Goal: Task Accomplishment & Management: Use online tool/utility

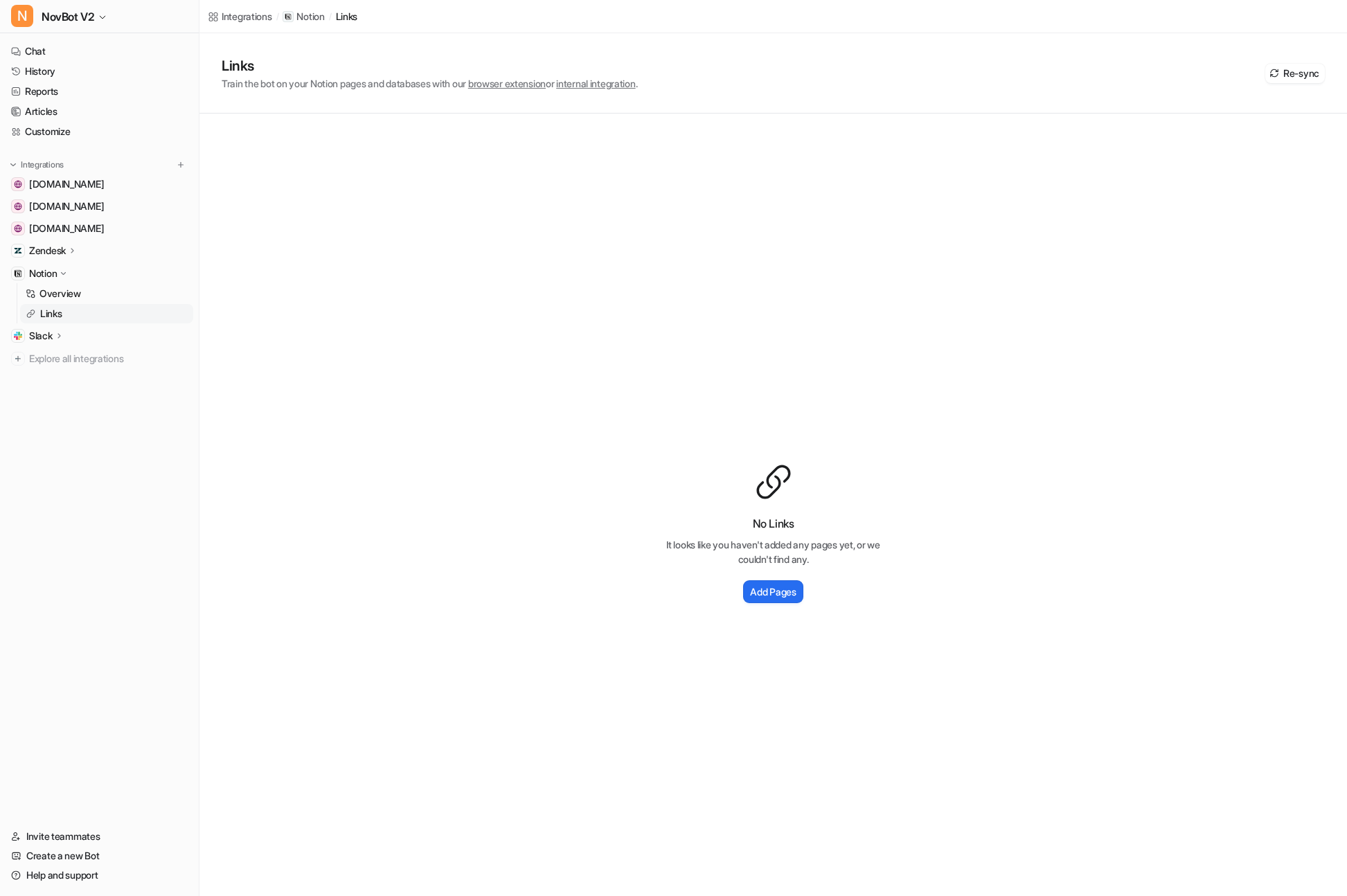
click at [37, 250] on p "Zendesk" at bounding box center [48, 250] width 37 height 14
click at [52, 271] on p "Overview" at bounding box center [60, 270] width 42 height 14
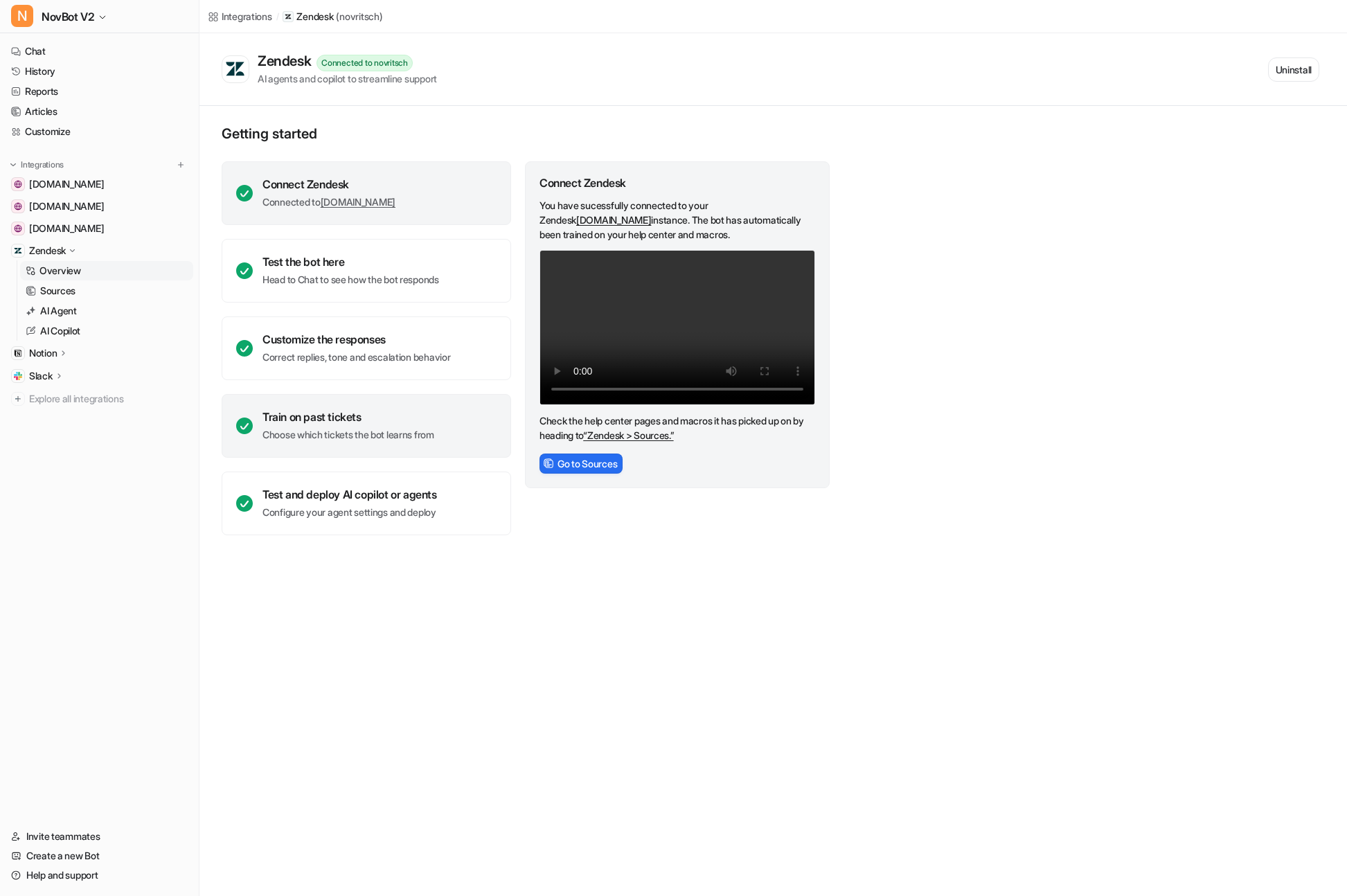
click at [336, 425] on div "Train on past tickets Choose which tickets the bot learns from" at bounding box center [348, 425] width 172 height 32
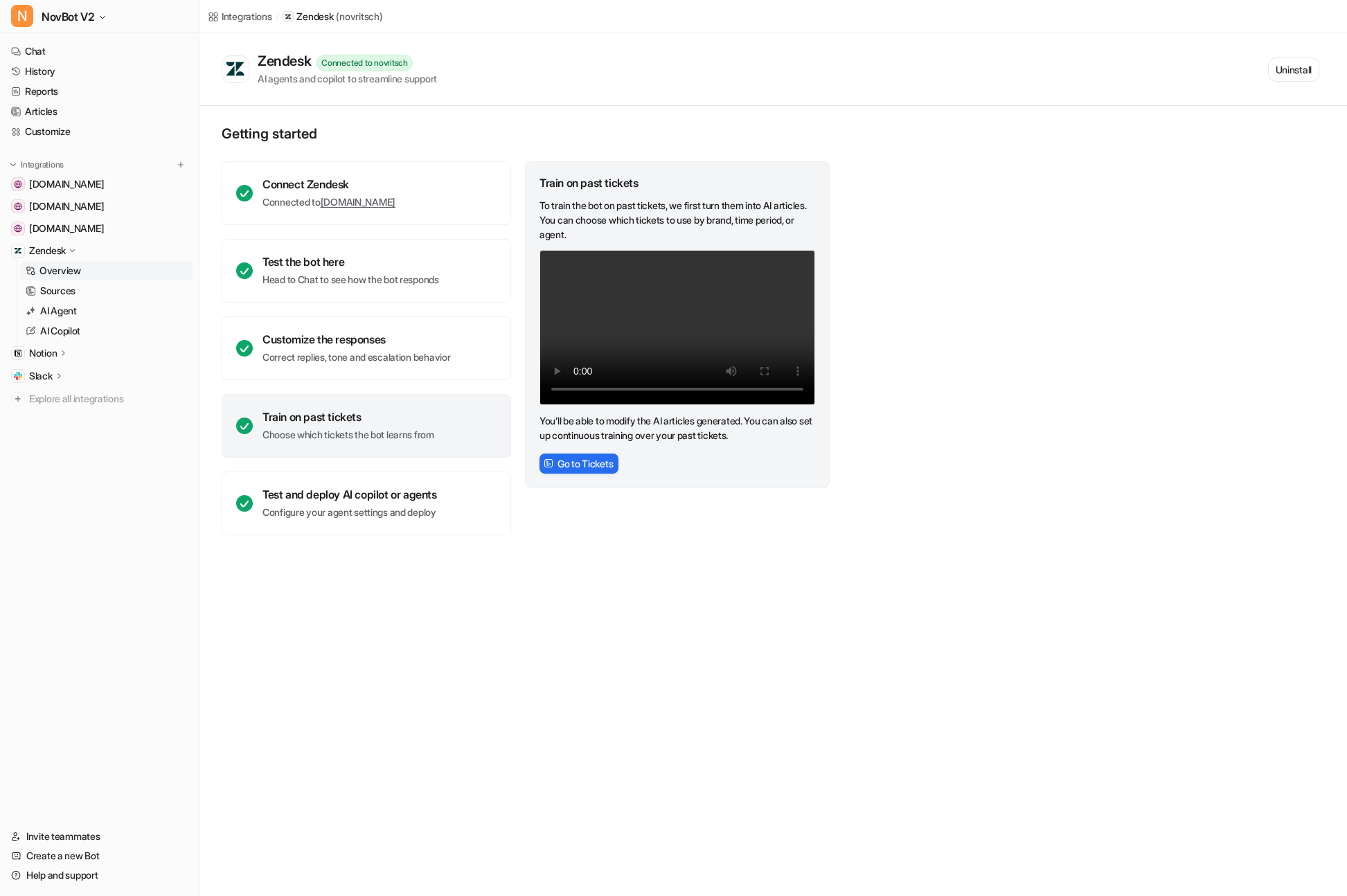
click at [336, 425] on div "Train on past tickets Choose which tickets the bot learns from" at bounding box center [348, 425] width 172 height 32
click at [591, 463] on button "Go to Tickets" at bounding box center [579, 463] width 79 height 20
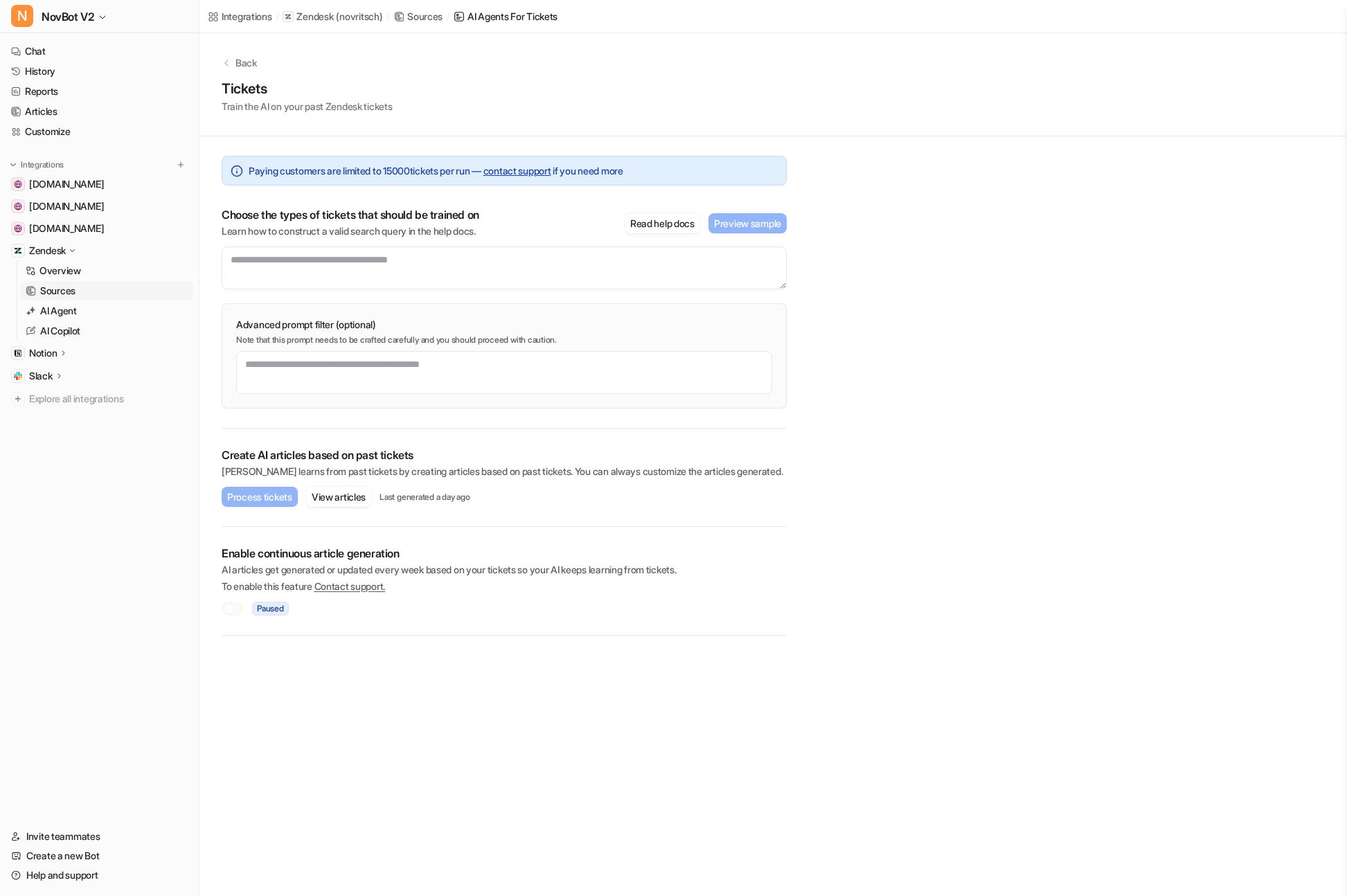
click at [227, 611] on div at bounding box center [229, 608] width 11 height 11
click at [235, 609] on div at bounding box center [233, 608] width 22 height 14
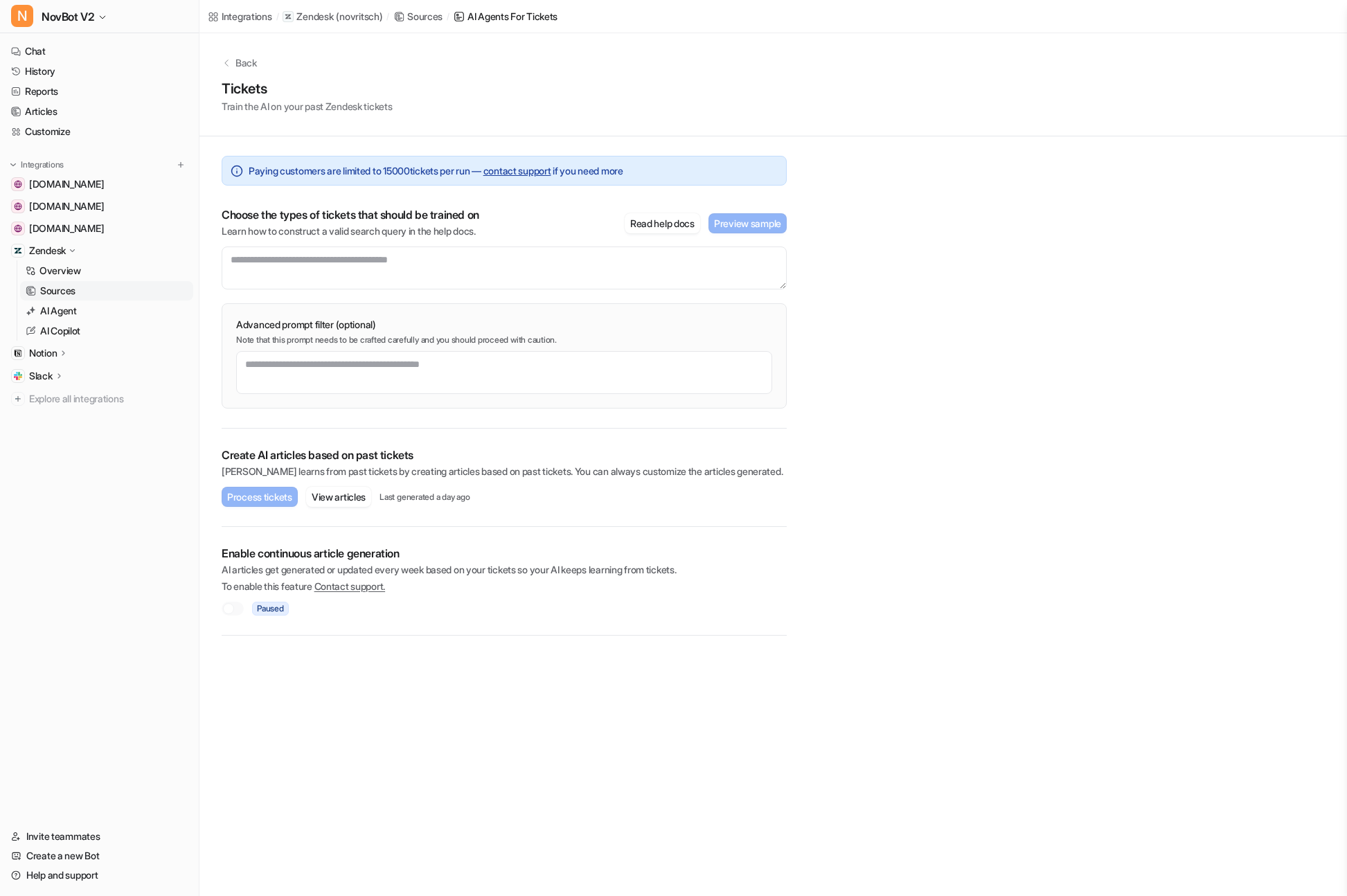
click at [235, 609] on div at bounding box center [233, 608] width 22 height 14
click at [55, 353] on p "Notion" at bounding box center [43, 352] width 28 height 14
click at [55, 392] on p "Links" at bounding box center [52, 393] width 22 height 14
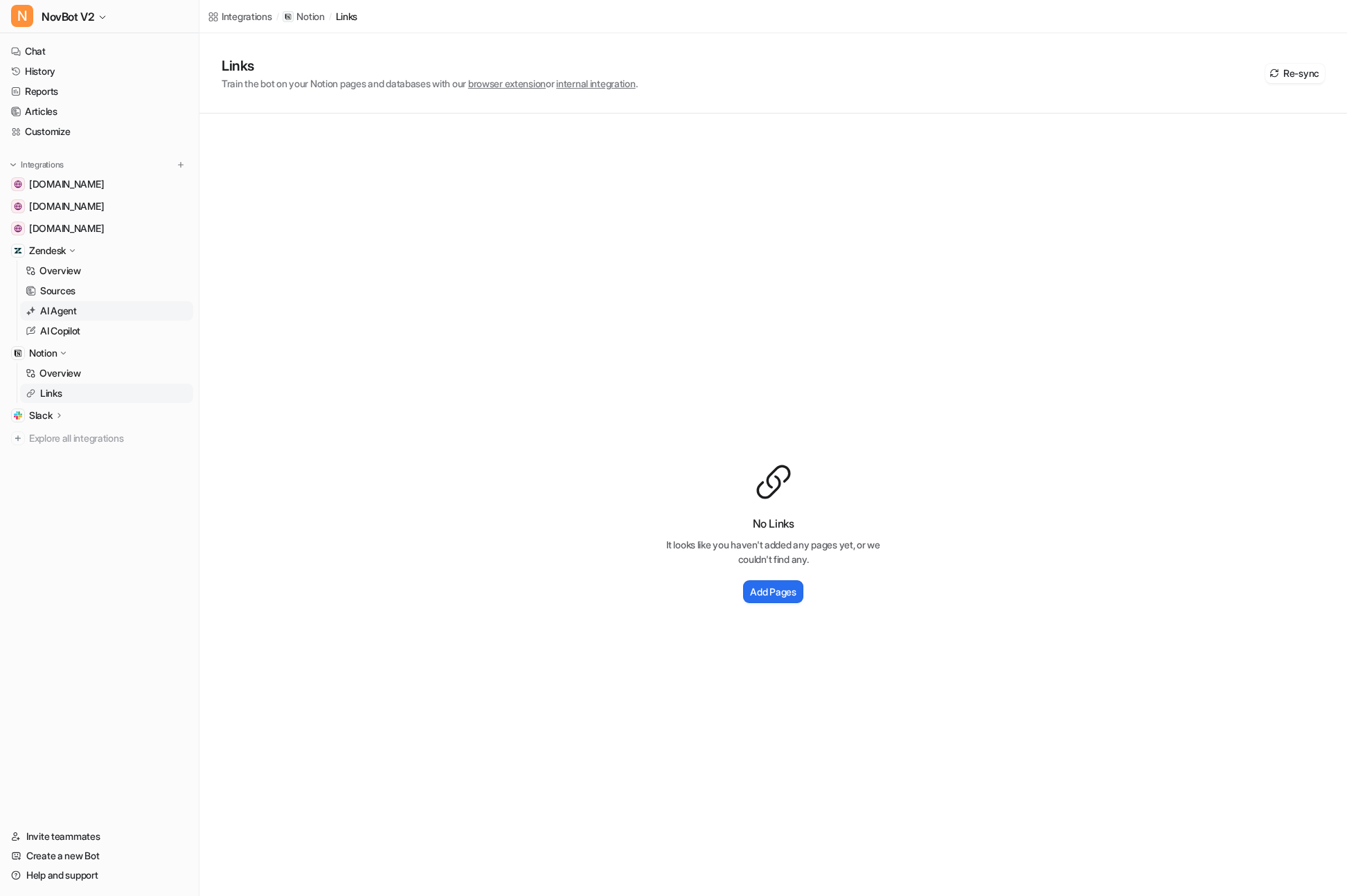
click at [62, 305] on p "AI Agent" at bounding box center [59, 310] width 37 height 14
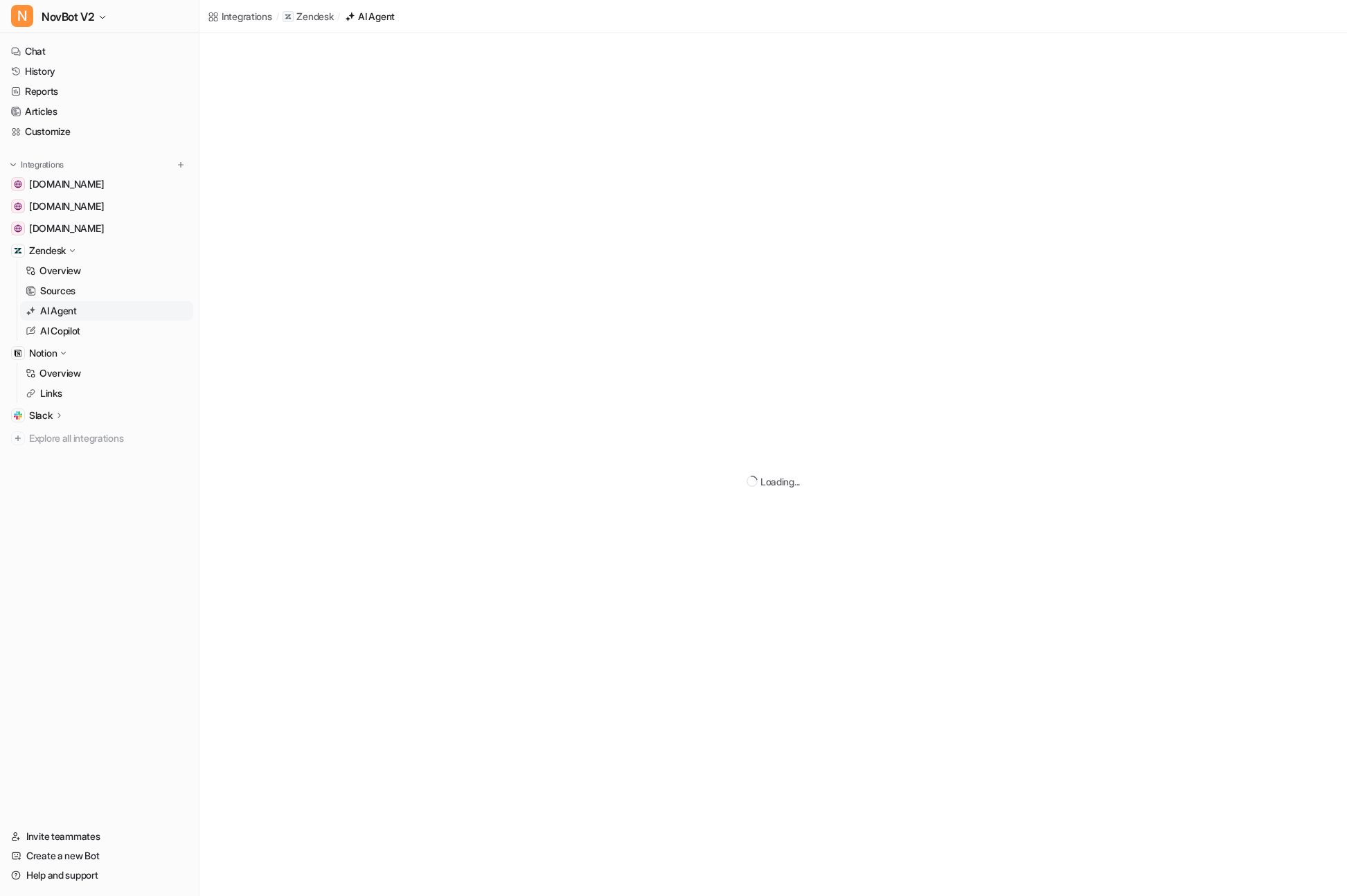
click at [62, 305] on p "AI Agent" at bounding box center [59, 310] width 37 height 14
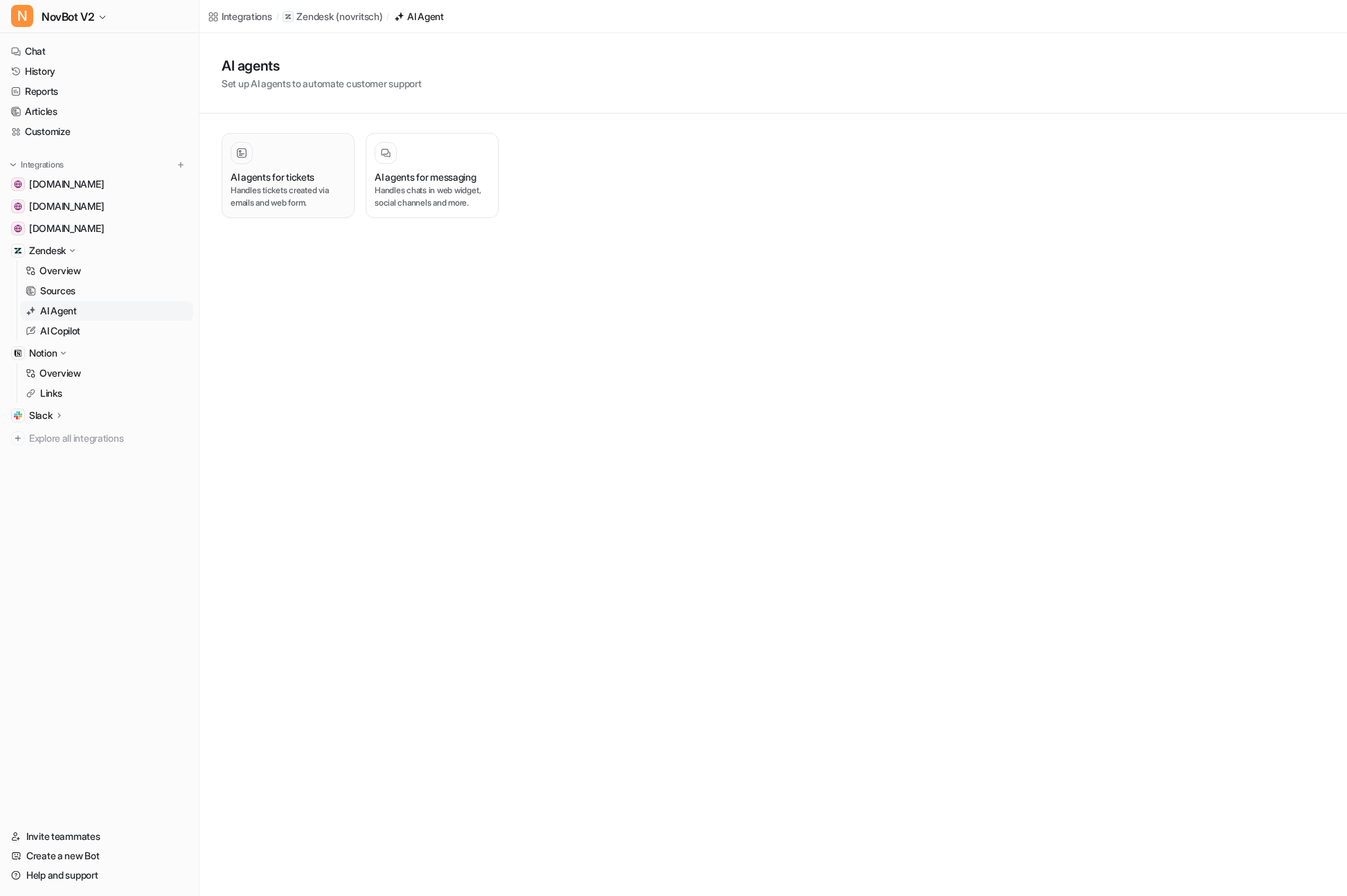
click at [295, 187] on p "Handles tickets created via emails and web form." at bounding box center [288, 197] width 115 height 25
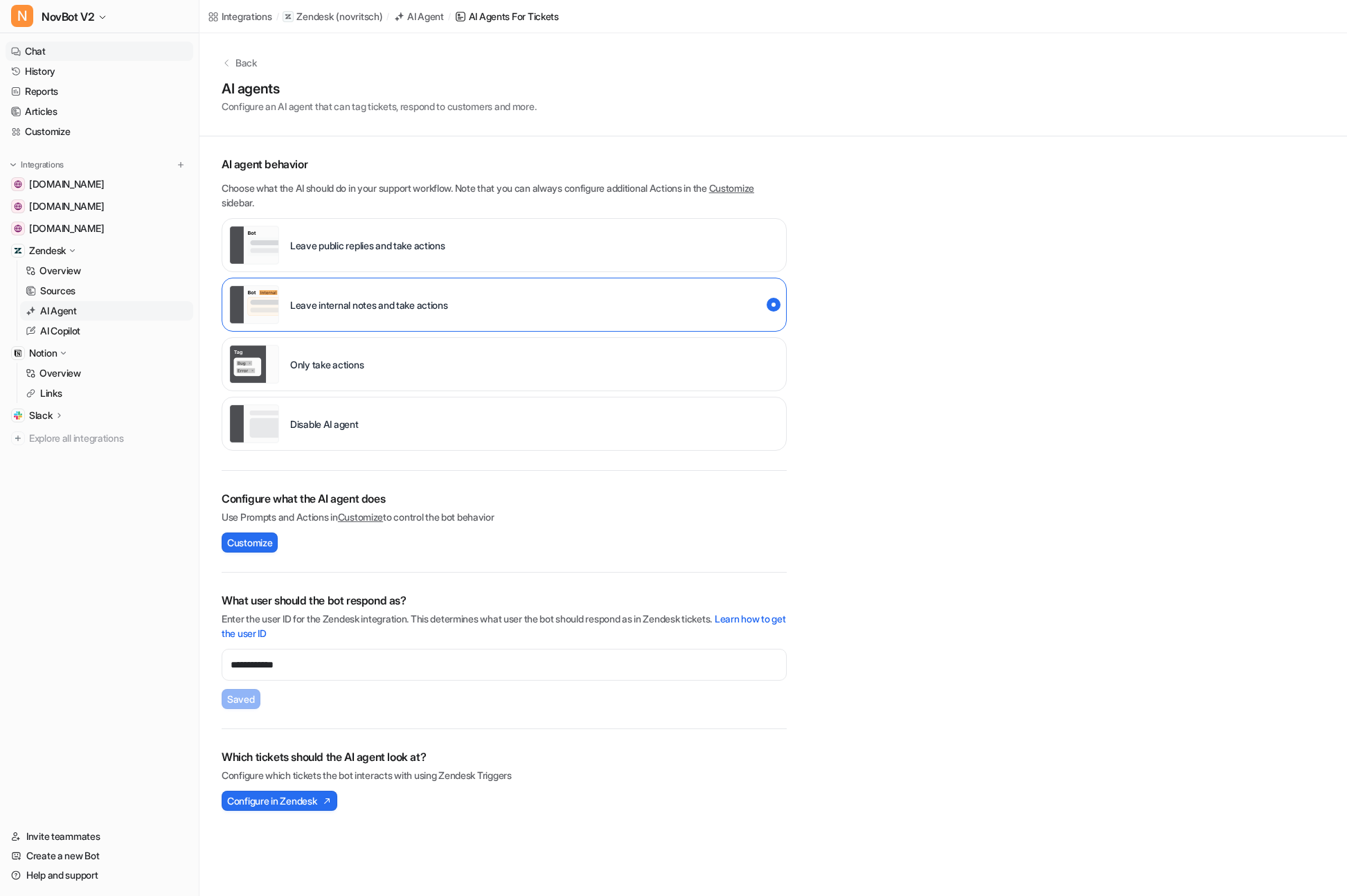
click at [36, 54] on link "Chat" at bounding box center [99, 51] width 187 height 19
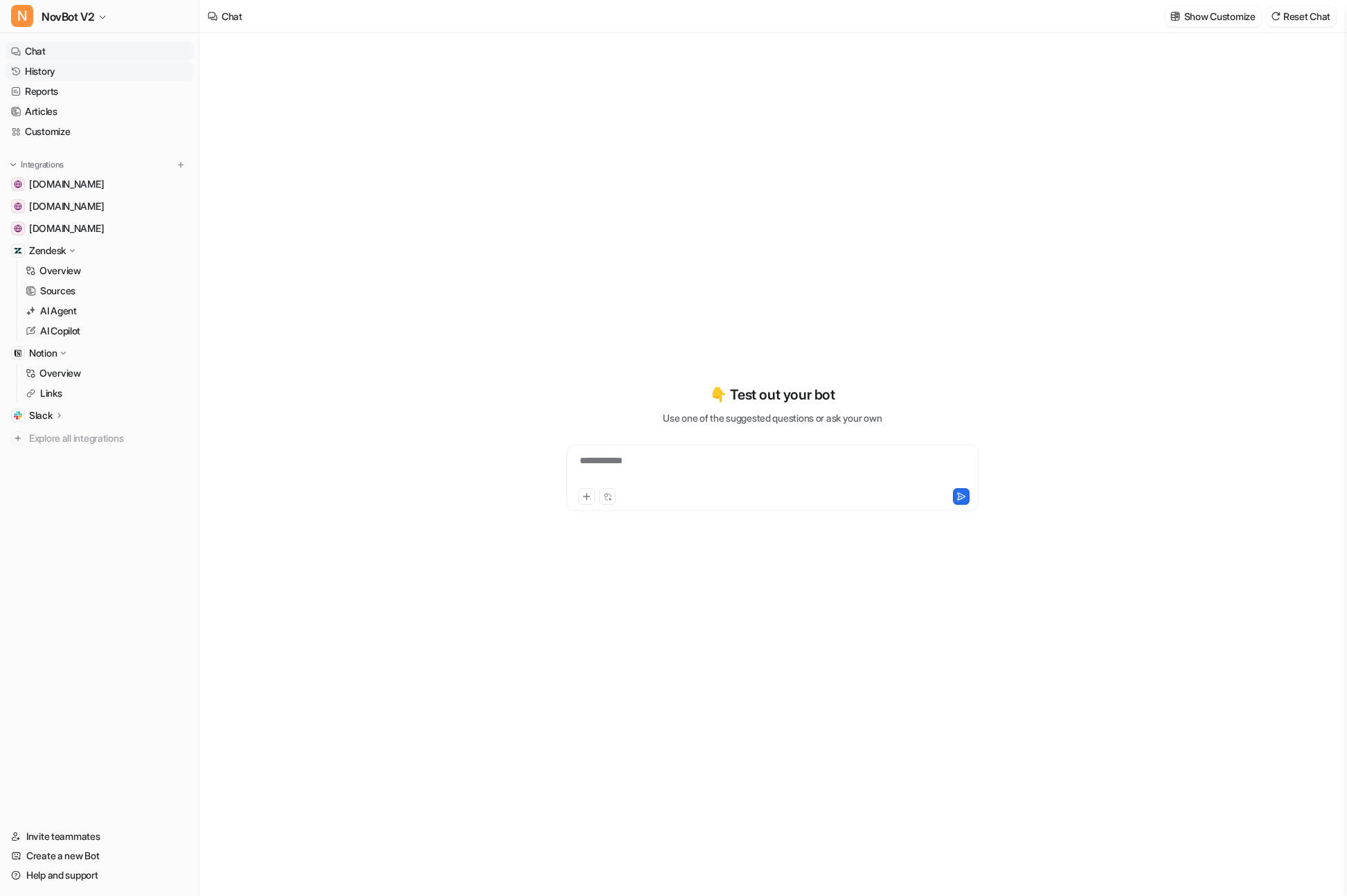
click at [37, 71] on link "History" at bounding box center [99, 71] width 187 height 19
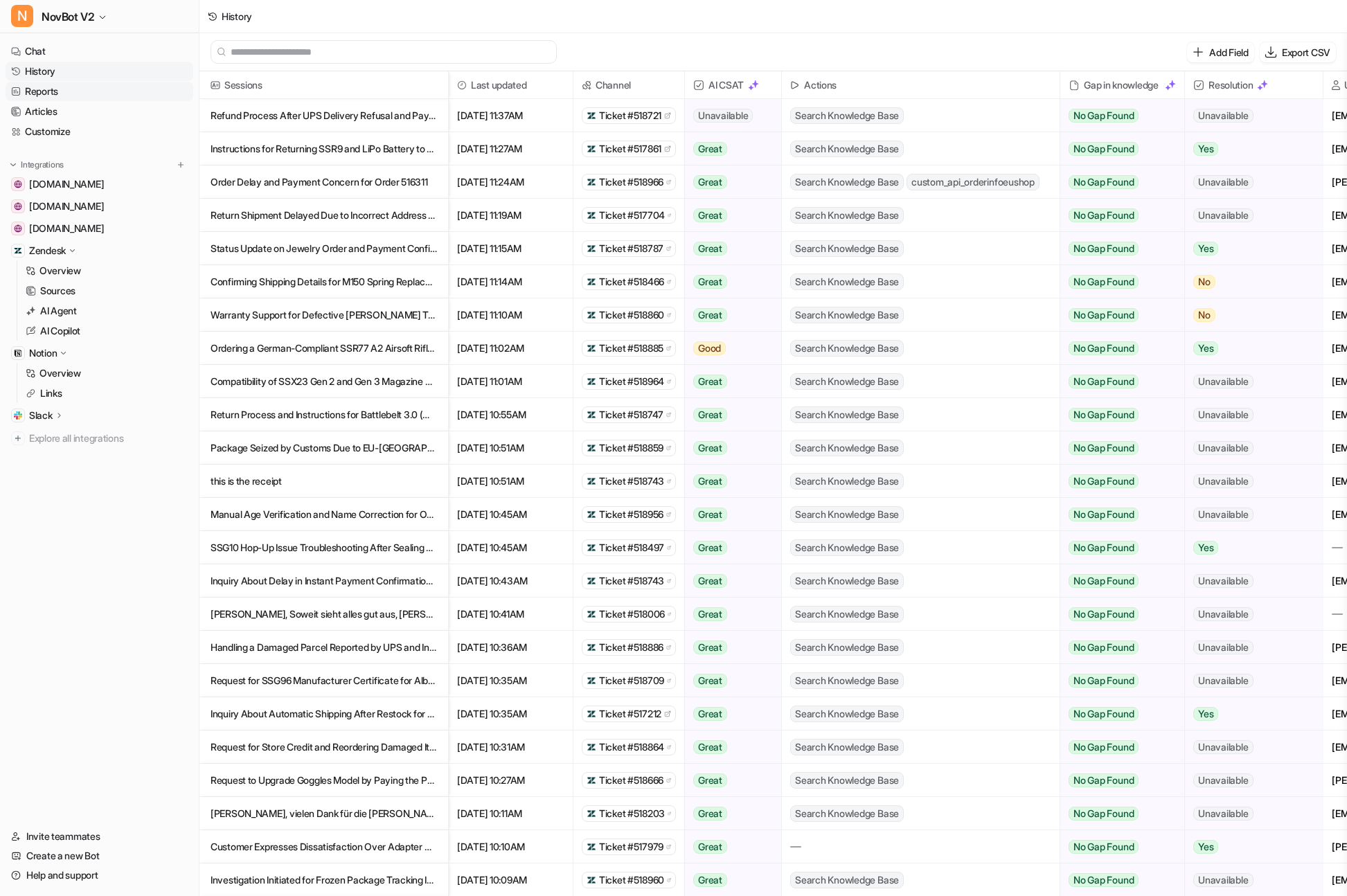
click at [35, 93] on link "Reports" at bounding box center [99, 91] width 187 height 19
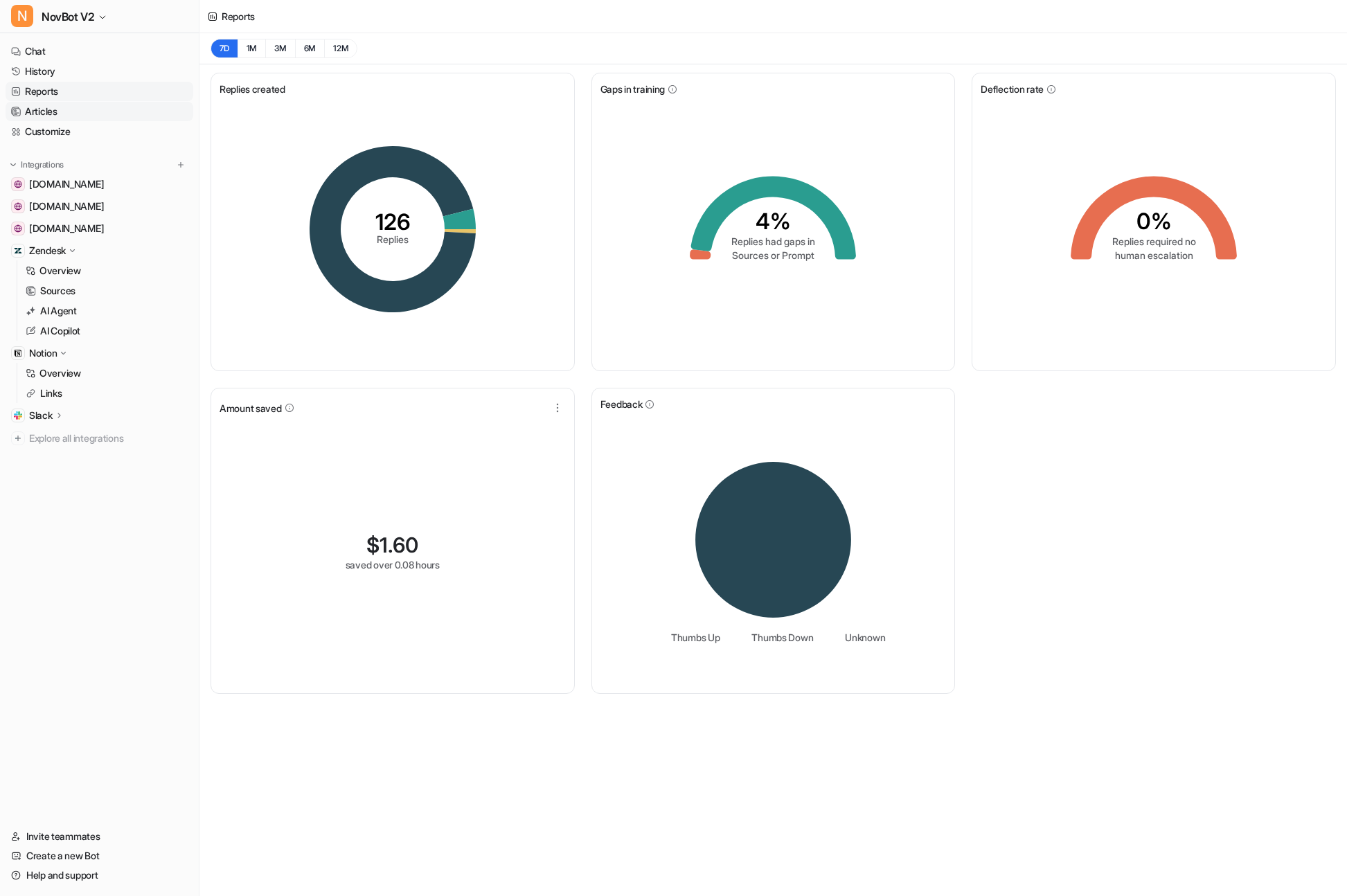
click at [40, 110] on link "Articles" at bounding box center [99, 111] width 187 height 19
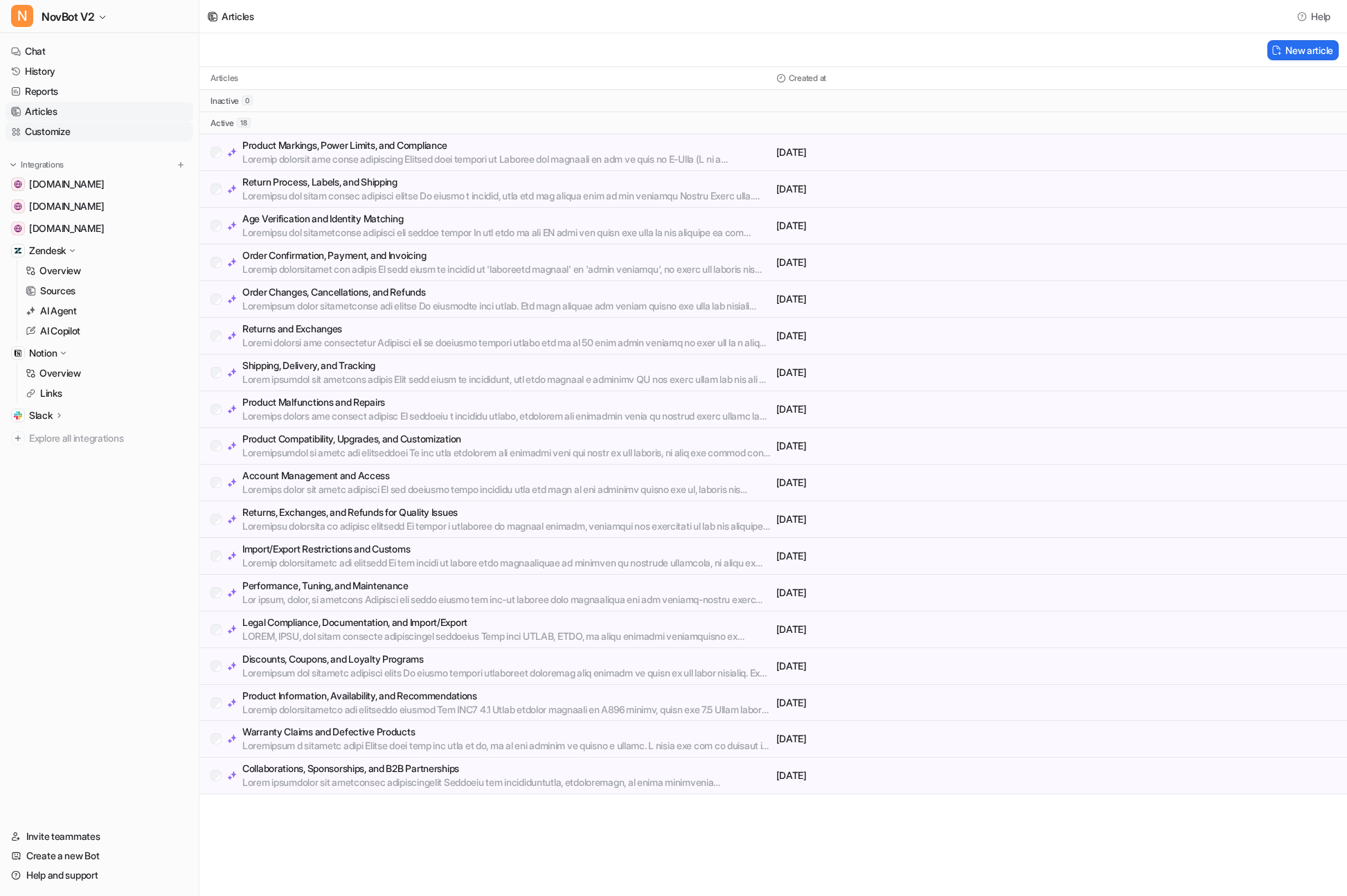
click at [38, 132] on link "Customize" at bounding box center [99, 131] width 187 height 19
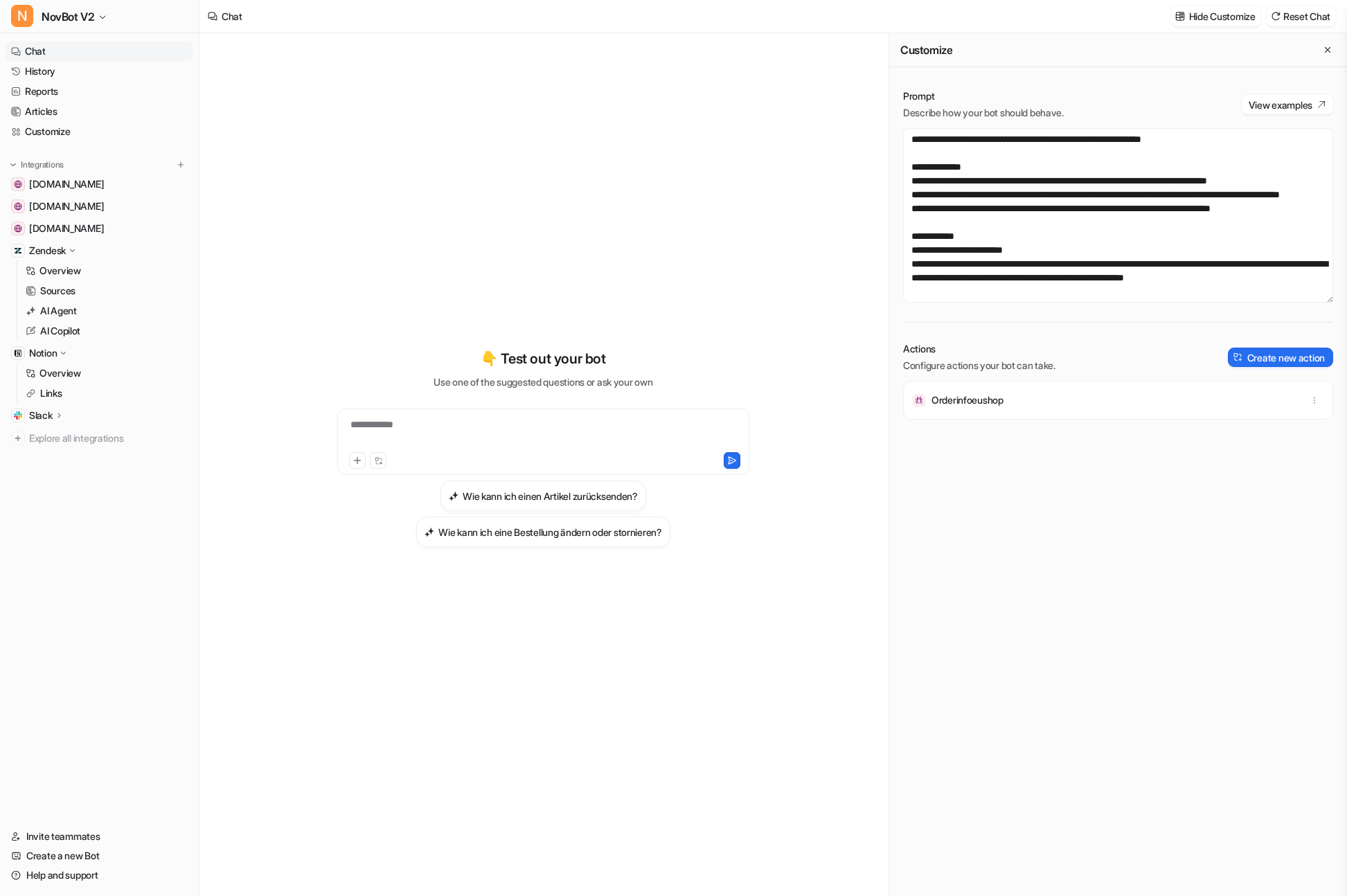
scroll to position [360, 0]
click at [46, 76] on link "History" at bounding box center [99, 71] width 187 height 19
